Goal: Find specific page/section: Find specific page/section

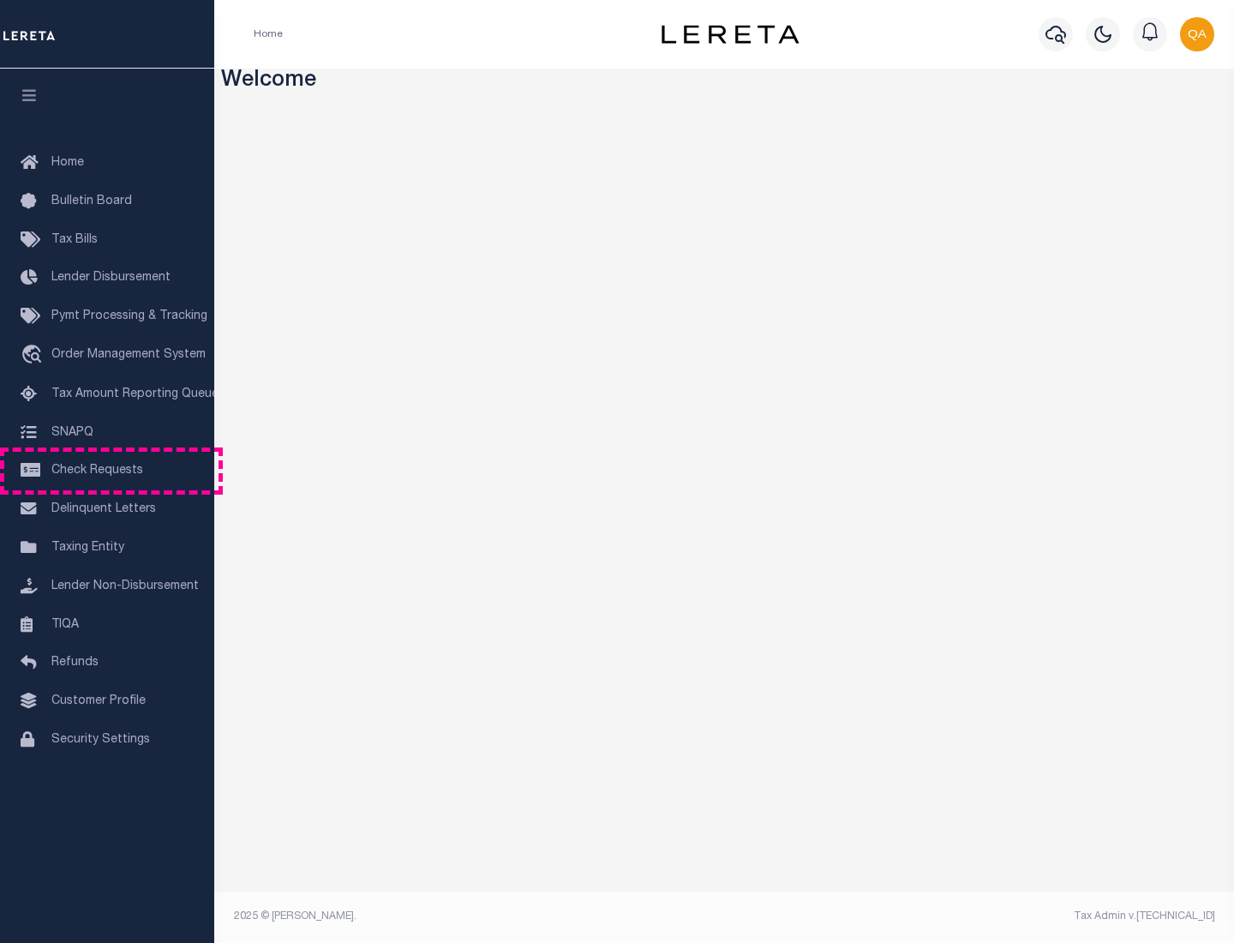
click at [107, 471] on span "Check Requests" at bounding box center [97, 471] width 92 height 12
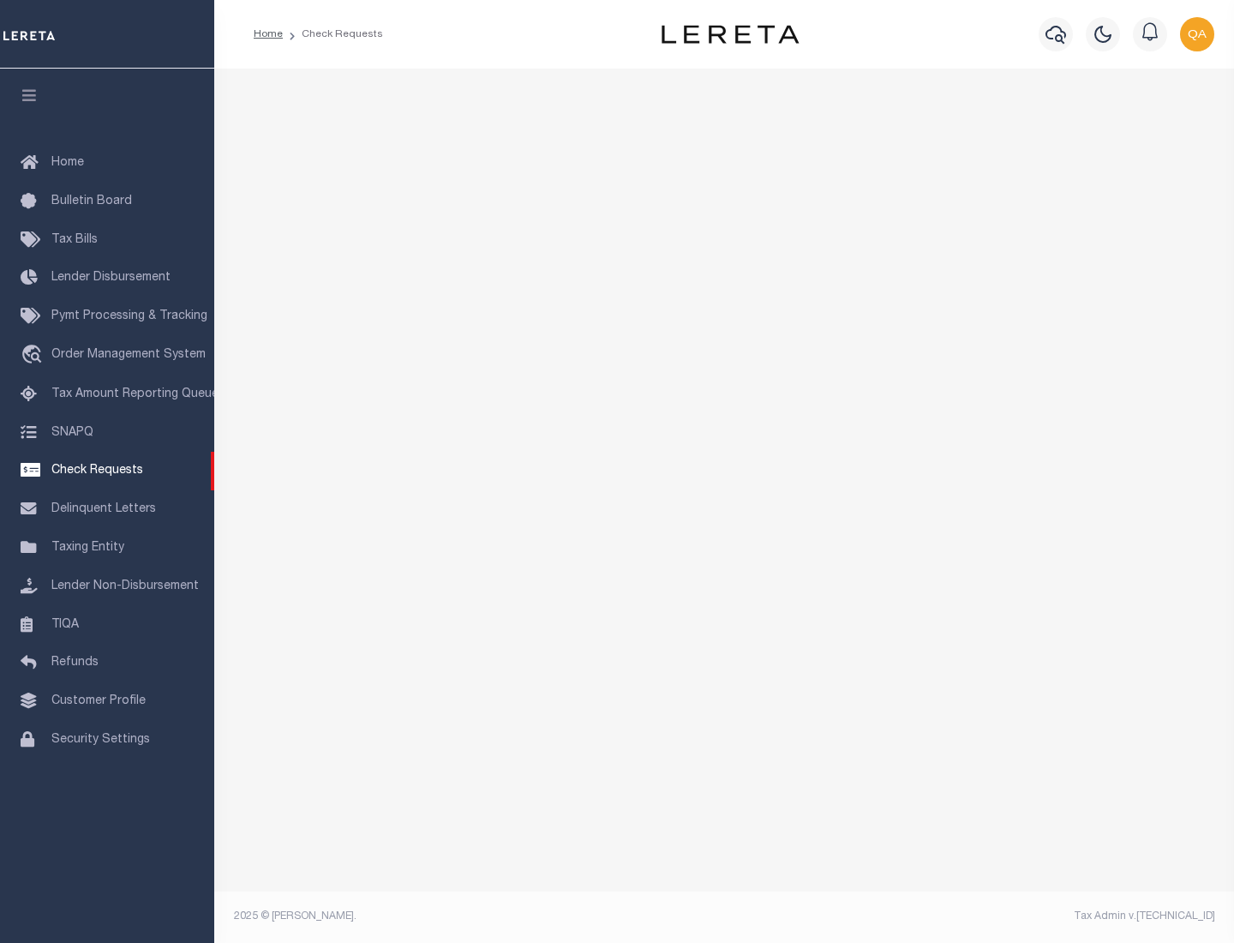
select select "50"
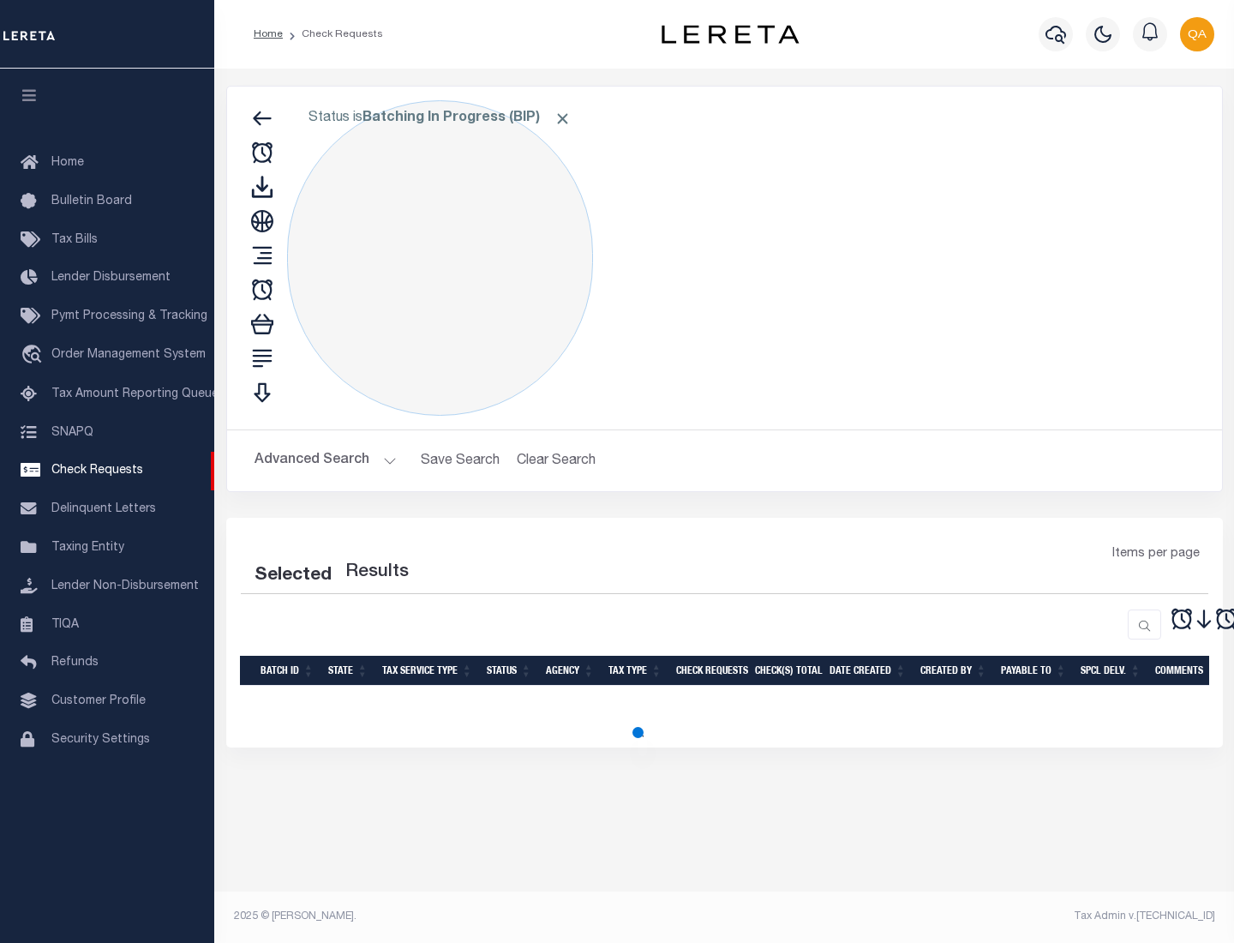
select select "50"
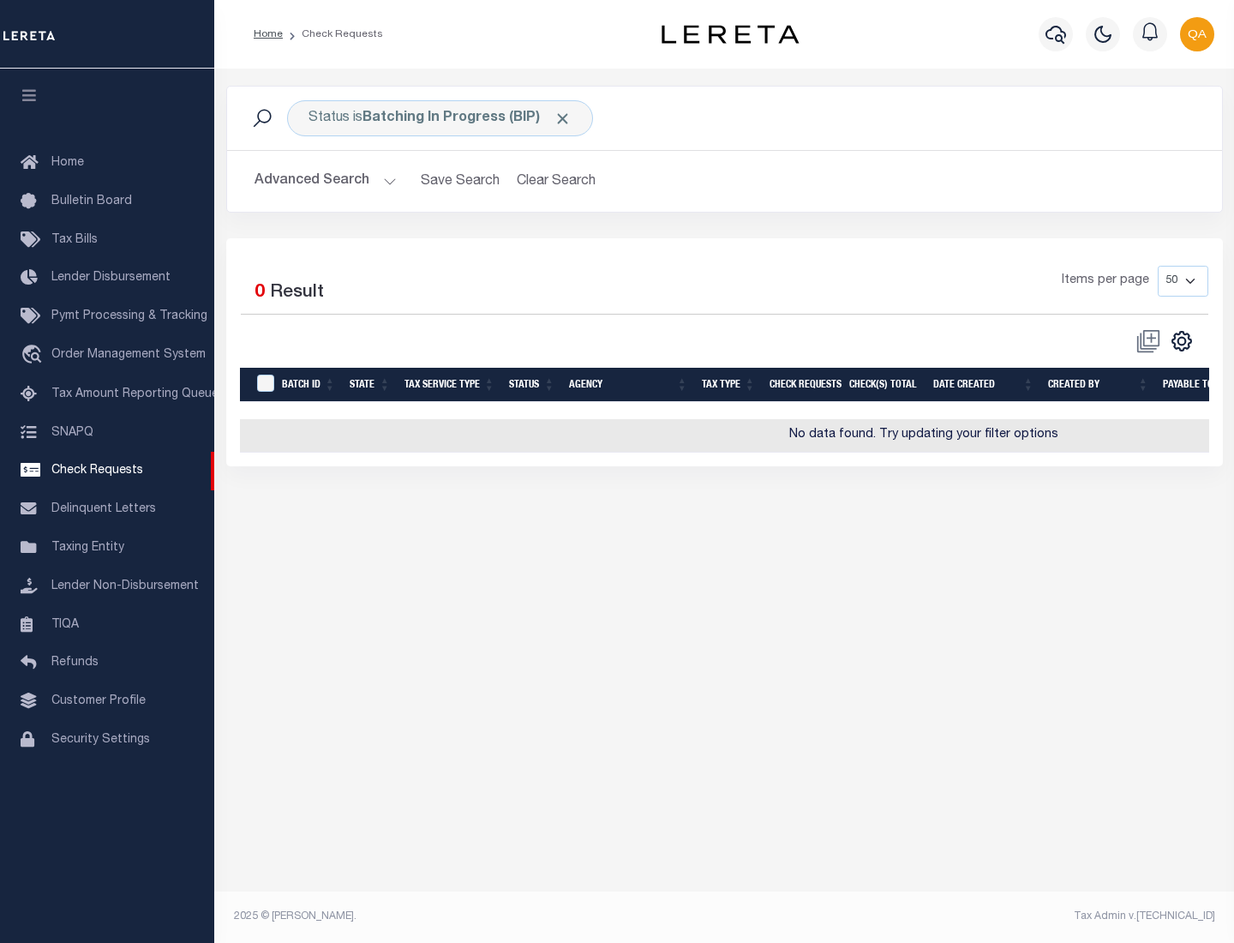
click at [563, 118] on span "Click to Remove" at bounding box center [563, 119] width 18 height 18
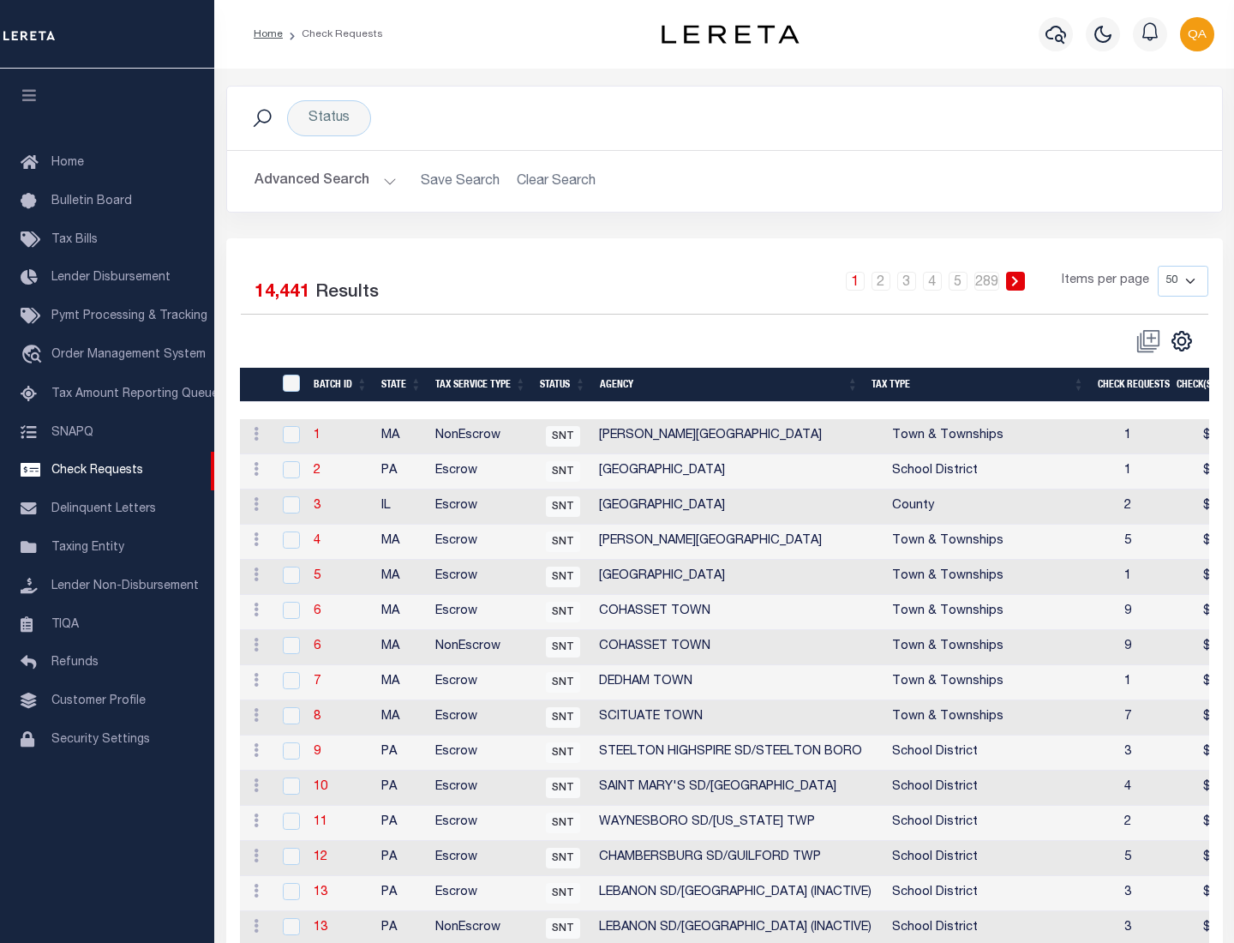
scroll to position [826, 0]
